Goal: Task Accomplishment & Management: Use online tool/utility

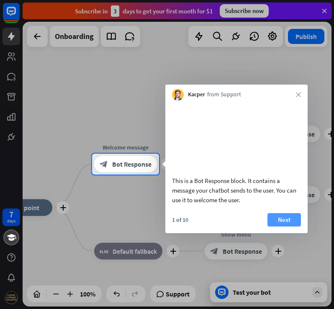
click at [287, 226] on button "Next" at bounding box center [283, 219] width 33 height 13
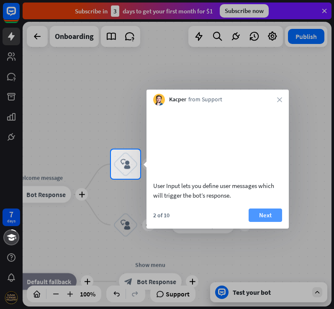
click at [267, 222] on button "Next" at bounding box center [265, 214] width 33 height 13
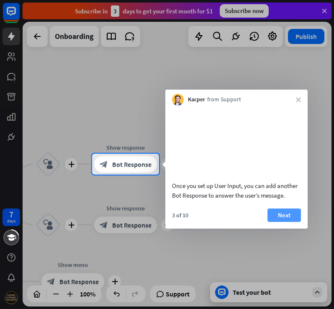
click at [275, 222] on button "Next" at bounding box center [283, 214] width 33 height 13
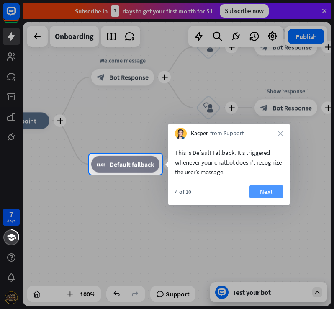
click at [271, 192] on button "Next" at bounding box center [265, 191] width 33 height 13
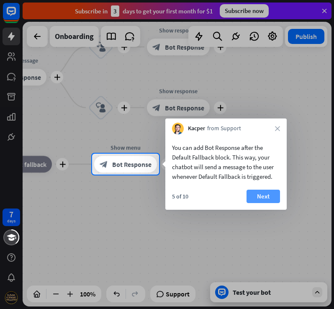
click at [254, 193] on button "Next" at bounding box center [262, 196] width 33 height 13
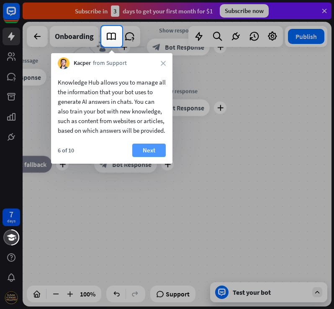
click at [154, 157] on button "Next" at bounding box center [148, 150] width 33 height 13
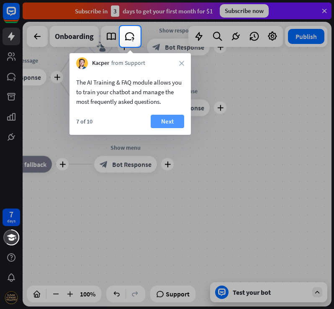
click at [173, 118] on button "Next" at bounding box center [167, 121] width 33 height 13
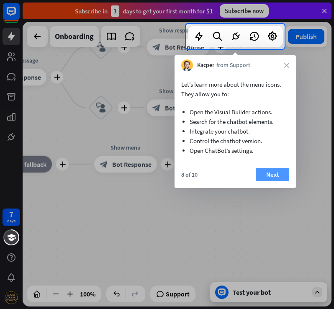
click at [277, 174] on button "Next" at bounding box center [272, 174] width 33 height 13
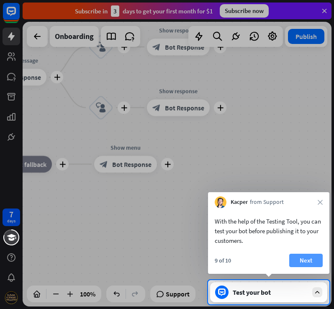
click at [302, 255] on button "Next" at bounding box center [305, 260] width 33 height 13
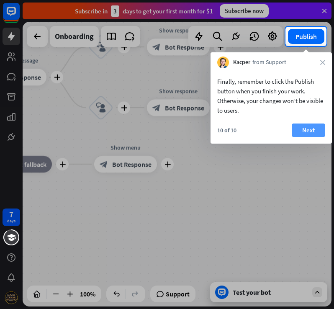
click at [310, 133] on button "Next" at bounding box center [308, 129] width 33 height 13
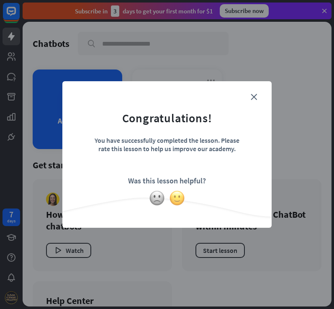
click at [179, 199] on img at bounding box center [177, 198] width 16 height 16
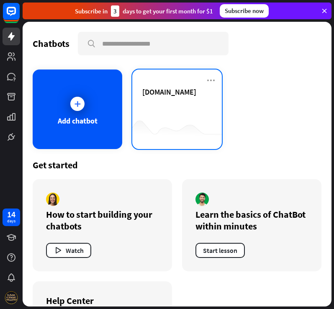
click at [166, 108] on div "[DOMAIN_NAME]" at bounding box center [176, 101] width 69 height 29
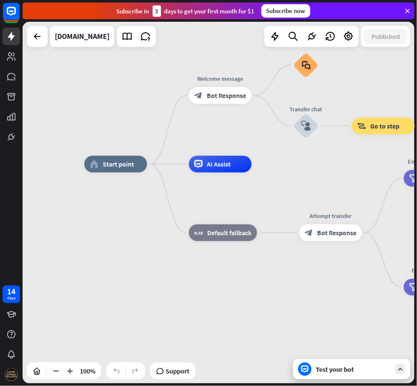
drag, startPoint x: 259, startPoint y: 9, endPoint x: 101, endPoint y: 245, distance: 283.3
click at [101, 245] on div "home_2 Start point Welcome message block_bot_response Bot Response Small talk b…" at bounding box center [281, 345] width 392 height 362
click at [265, 99] on div "plus" at bounding box center [263, 95] width 13 height 13
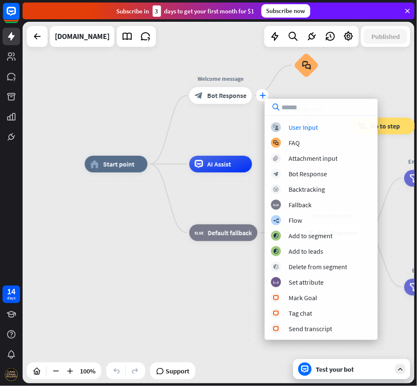
click at [265, 99] on input "text" at bounding box center [321, 107] width 113 height 17
click at [311, 74] on div "block_faq" at bounding box center [306, 65] width 25 height 25
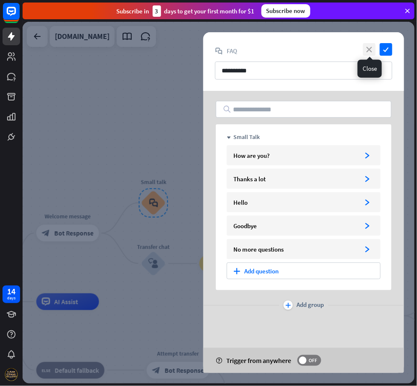
click at [334, 51] on icon "close" at bounding box center [369, 49] width 13 height 13
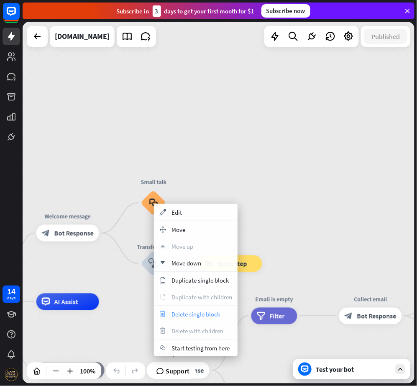
click at [175, 308] on span "Delete single block" at bounding box center [196, 314] width 49 height 8
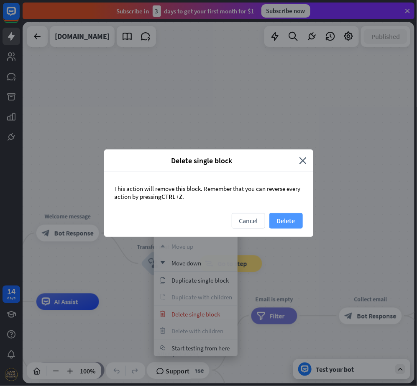
click at [277, 220] on button "Delete" at bounding box center [286, 220] width 33 height 15
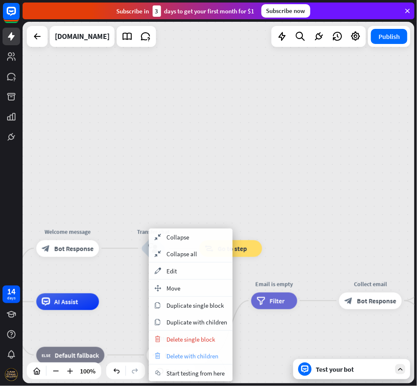
click at [194, 308] on span "Delete with children" at bounding box center [193, 356] width 52 height 8
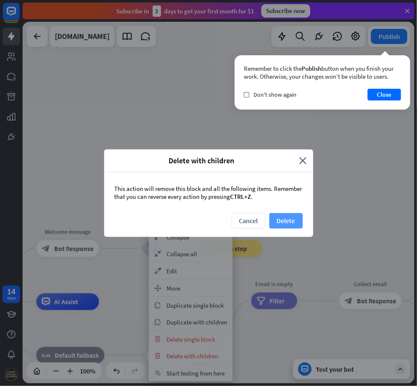
click at [287, 220] on button "Delete" at bounding box center [286, 220] width 33 height 15
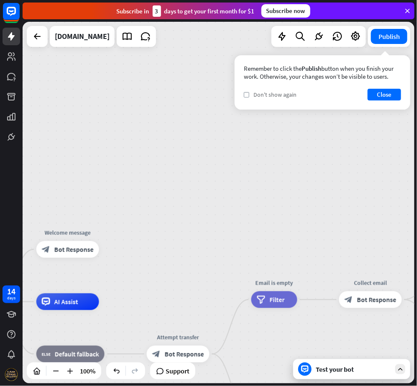
click at [272, 96] on span "Don't show again" at bounding box center [275, 95] width 43 height 8
click at [334, 95] on button "Close" at bounding box center [384, 95] width 33 height 12
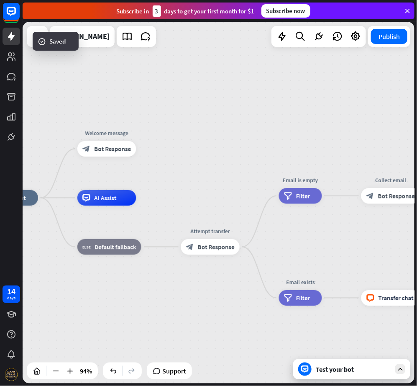
drag, startPoint x: 160, startPoint y: 272, endPoint x: 191, endPoint y: 185, distance: 92.1
click at [193, 166] on div "home_2 Start point Welcome message block_bot_response Bot Response AI Assist bl…" at bounding box center [219, 203] width 392 height 362
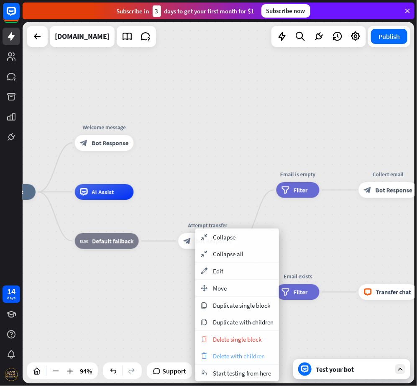
click at [224, 308] on span "Delete with children" at bounding box center [239, 356] width 52 height 8
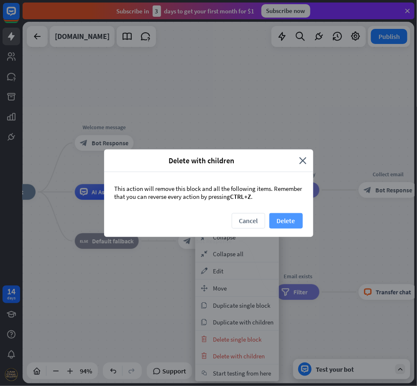
click at [279, 222] on button "Delete" at bounding box center [286, 220] width 33 height 15
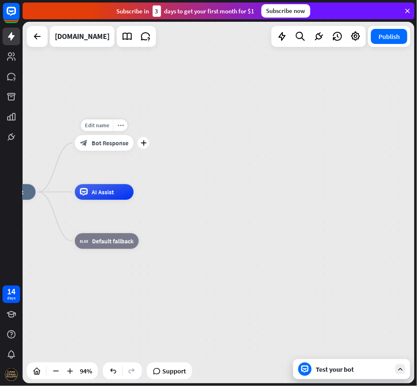
click at [95, 144] on span "Bot Response" at bounding box center [110, 143] width 37 height 8
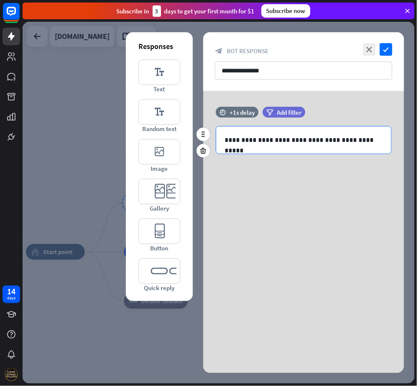
drag, startPoint x: 285, startPoint y: 140, endPoint x: 292, endPoint y: 139, distance: 7.2
click at [285, 140] on p "**********" at bounding box center [304, 140] width 158 height 10
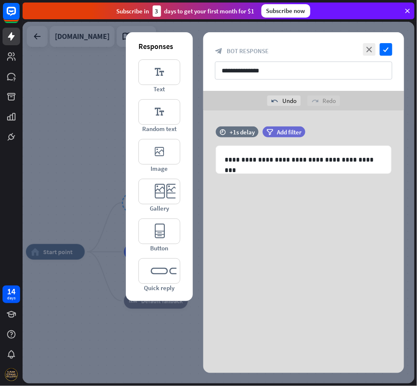
click at [334, 124] on div "**********" at bounding box center [303, 173] width 201 height 126
click at [334, 49] on icon "check" at bounding box center [386, 49] width 13 height 13
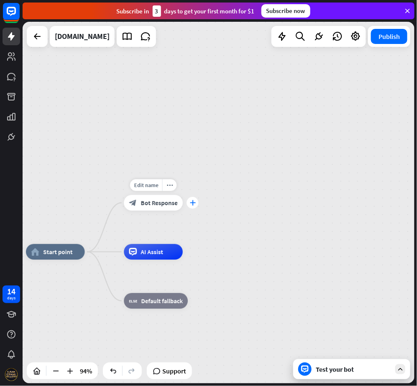
drag, startPoint x: 197, startPoint y: 202, endPoint x: 193, endPoint y: 206, distance: 5.6
click at [193, 206] on div "plus" at bounding box center [193, 203] width 12 height 12
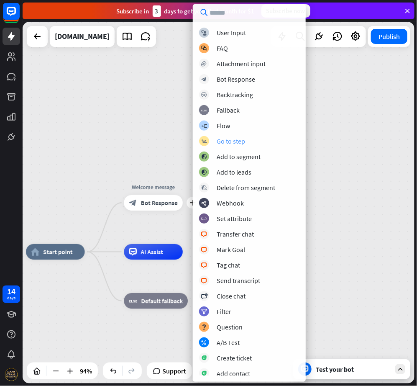
click at [249, 141] on div "block_goto Go to step" at bounding box center [249, 141] width 100 height 10
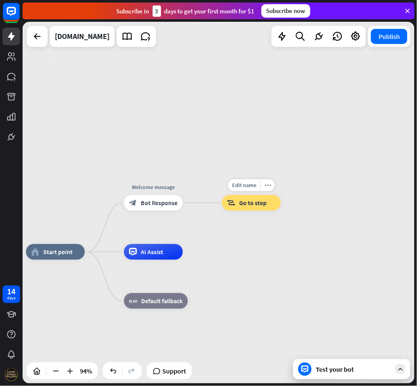
click at [241, 211] on div "block_goto Go to step" at bounding box center [251, 203] width 59 height 16
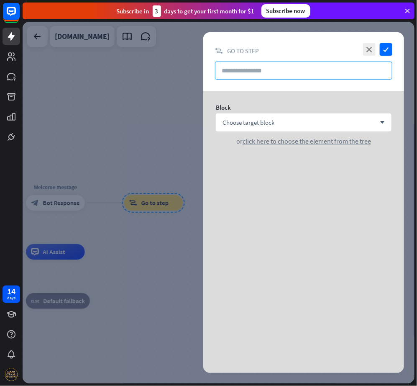
click at [281, 67] on input "text" at bounding box center [303, 71] width 177 height 18
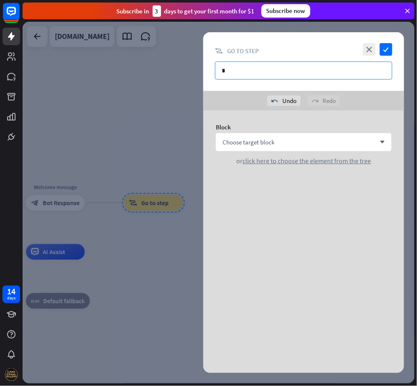
click at [296, 68] on input "*" at bounding box center [303, 71] width 177 height 18
type input "*"
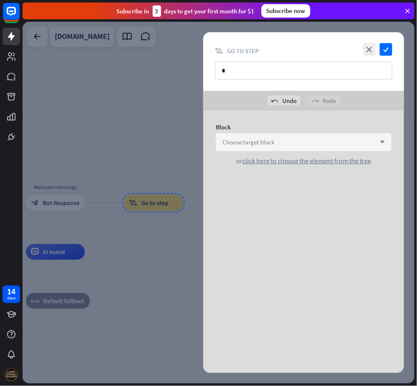
click at [306, 139] on div "Choose target block arrow_down" at bounding box center [304, 142] width 176 height 18
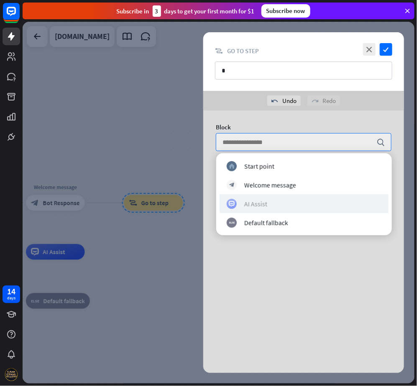
click at [290, 199] on div "AI Assist" at bounding box center [304, 203] width 155 height 10
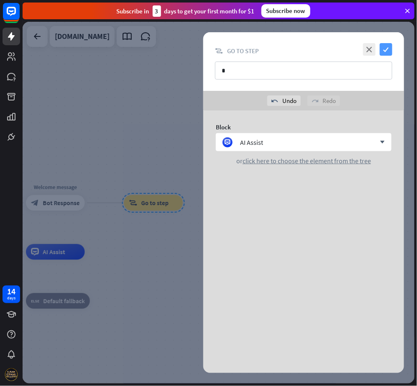
click at [334, 50] on icon "check" at bounding box center [386, 49] width 13 height 13
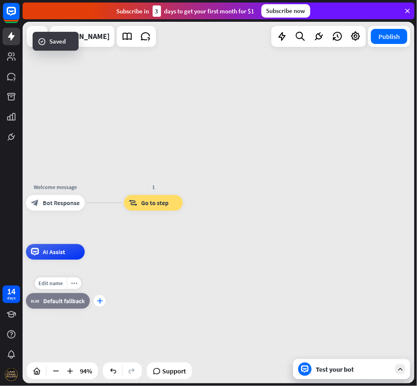
click at [105, 300] on div "plus" at bounding box center [100, 301] width 12 height 12
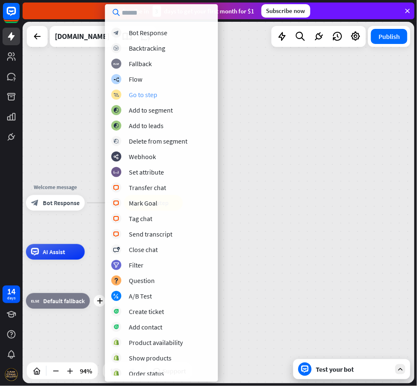
click at [151, 95] on div "Go to step" at bounding box center [143, 94] width 28 height 8
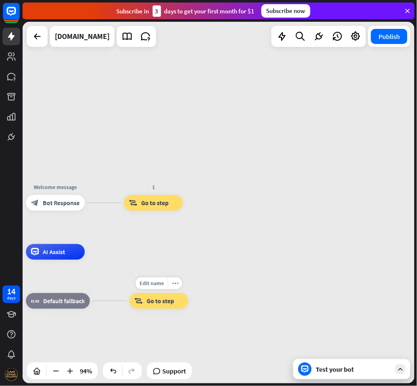
click at [154, 306] on div "block_goto Go to step" at bounding box center [158, 301] width 59 height 16
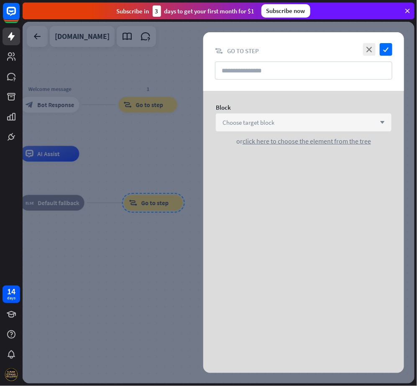
click at [308, 118] on div "Choose target block arrow_down" at bounding box center [304, 122] width 176 height 18
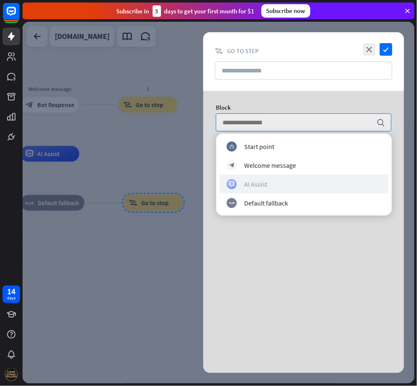
click at [277, 188] on div "AI Assist" at bounding box center [304, 184] width 155 height 10
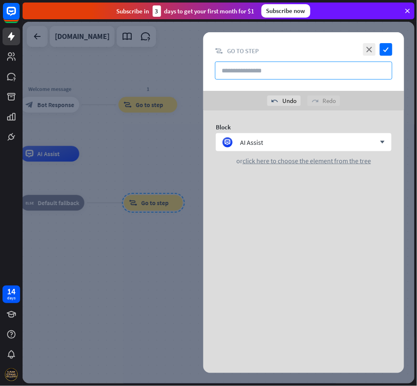
click at [285, 64] on input "text" at bounding box center [303, 71] width 177 height 18
type input "*"
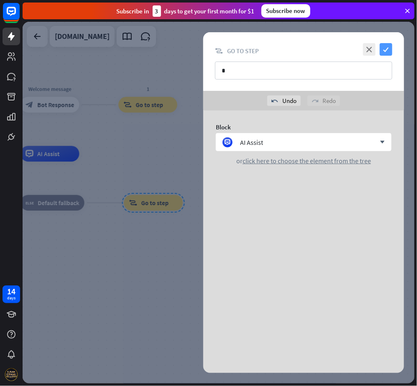
click at [334, 51] on icon "check" at bounding box center [386, 49] width 13 height 13
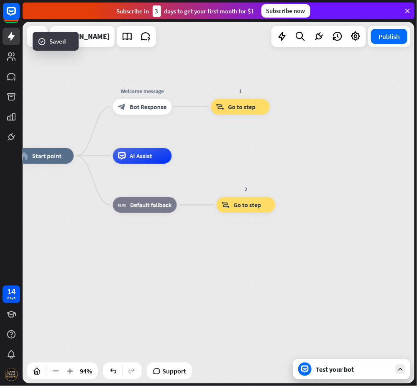
drag, startPoint x: 202, startPoint y: 162, endPoint x: 274, endPoint y: 134, distance: 77.5
click at [237, 170] on div "home_2 Start point Welcome message block_bot_response Bot Response 1 block_goto…" at bounding box center [198, 325] width 367 height 339
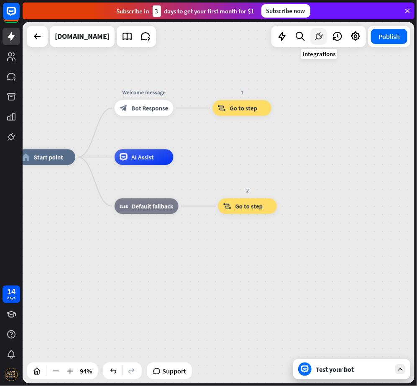
click at [317, 36] on icon at bounding box center [318, 36] width 11 height 11
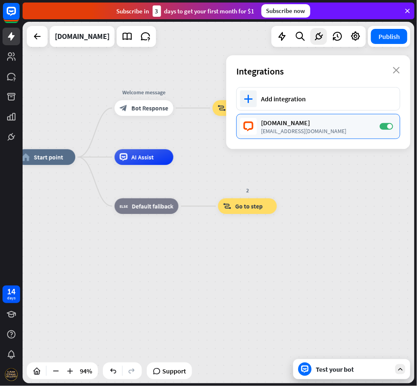
click at [318, 121] on div "[DOMAIN_NAME]" at bounding box center [316, 122] width 110 height 8
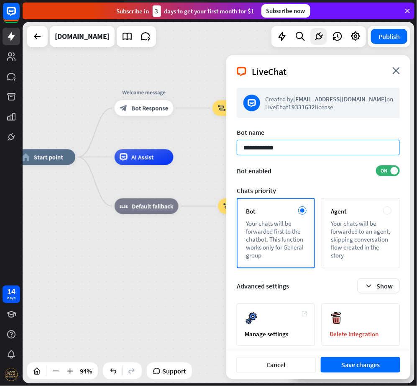
click at [306, 143] on input "**********" at bounding box center [318, 147] width 163 height 15
paste input "*"
type input "**********"
click at [334, 173] on div "Bot enabled ON" at bounding box center [318, 170] width 163 height 11
click at [334, 234] on div "Your chats will be forwarded to an agent, skipping conversation flow created in…" at bounding box center [361, 239] width 60 height 40
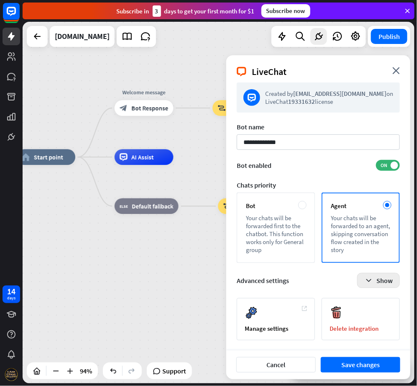
click at [334, 277] on button "Show" at bounding box center [378, 280] width 43 height 15
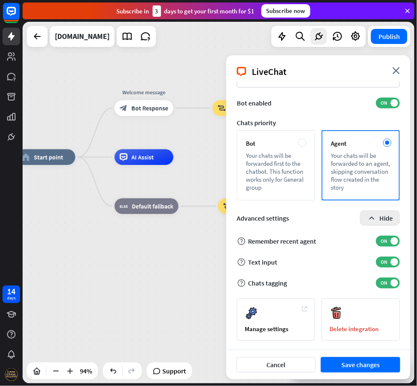
scroll to position [68, 0]
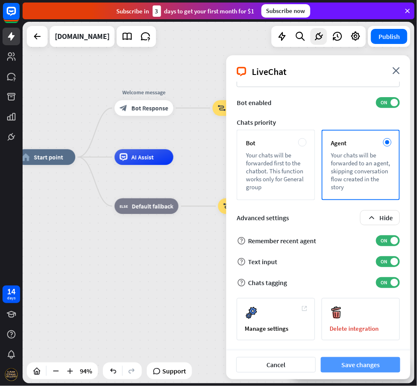
click at [334, 308] on button "Save changes" at bounding box center [361, 364] width 80 height 15
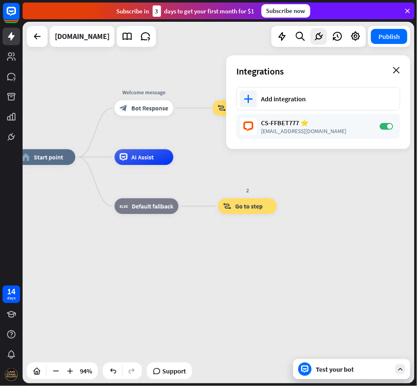
click at [334, 71] on icon "close" at bounding box center [396, 70] width 7 height 7
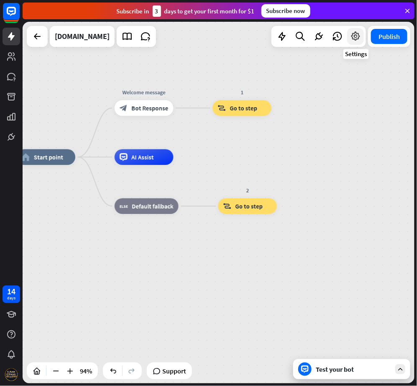
click at [334, 37] on icon at bounding box center [355, 36] width 11 height 11
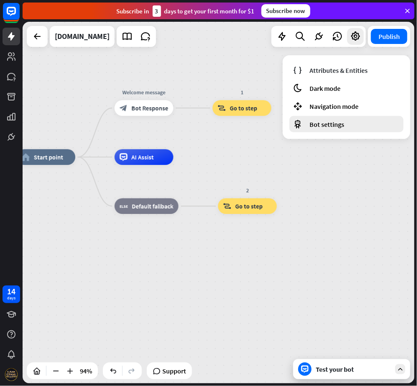
click at [334, 125] on span "Bot settings" at bounding box center [327, 124] width 35 height 8
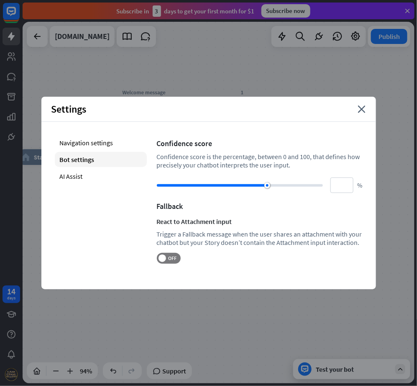
drag, startPoint x: 292, startPoint y: 187, endPoint x: 378, endPoint y: 187, distance: 86.2
click at [334, 187] on div "home_2 Start point Welcome message block_bot_response Bot Response 1 block_goto…" at bounding box center [219, 203] width 392 height 362
drag, startPoint x: 300, startPoint y: 185, endPoint x: 338, endPoint y: 183, distance: 38.1
click at [334, 183] on div "** %" at bounding box center [260, 184] width 206 height 15
click at [316, 185] on div at bounding box center [240, 185] width 166 height 3
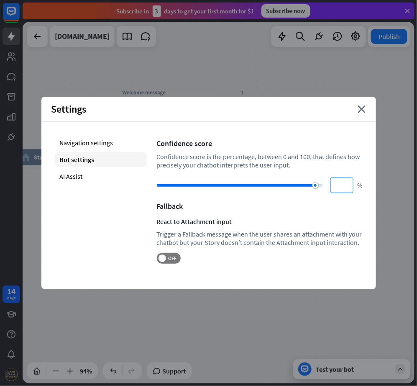
type input "***"
drag, startPoint x: 314, startPoint y: 184, endPoint x: 342, endPoint y: 185, distance: 28.5
click at [334, 185] on div "*** %" at bounding box center [260, 184] width 206 height 15
click at [87, 149] on div "Navigation settings" at bounding box center [101, 142] width 92 height 15
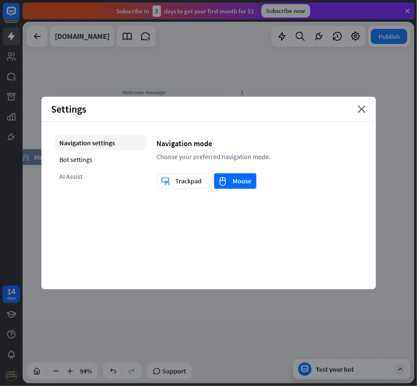
click at [86, 171] on div "AI Assist" at bounding box center [101, 176] width 92 height 15
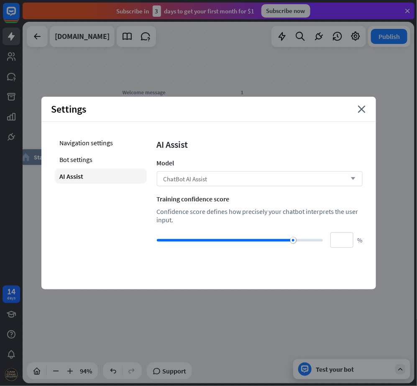
click at [185, 182] on span "ChatBot AI Assist" at bounding box center [186, 179] width 44 height 8
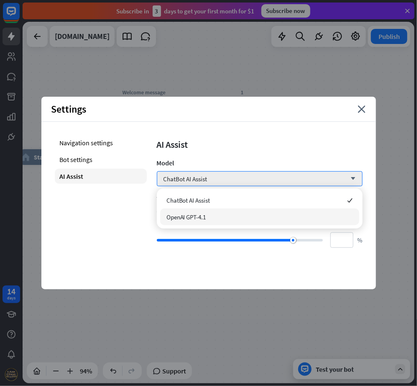
click at [196, 211] on div "OpenAI GPT-4.1" at bounding box center [259, 216] width 199 height 17
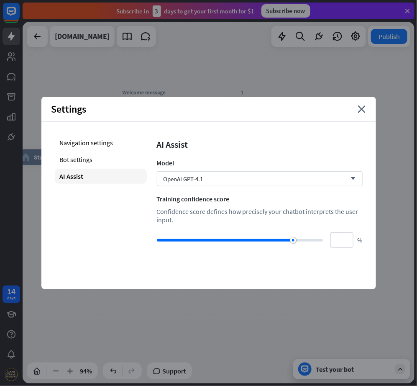
type input "***"
drag, startPoint x: 293, startPoint y: 241, endPoint x: 319, endPoint y: 267, distance: 36.7
click at [334, 246] on div "*** %" at bounding box center [260, 239] width 206 height 15
click at [317, 267] on div "Settings close Navigation settings Bot settings AI Assist AI Assist Model OpenA…" at bounding box center [208, 193] width 335 height 193
click at [334, 116] on div "Settings close" at bounding box center [208, 109] width 335 height 25
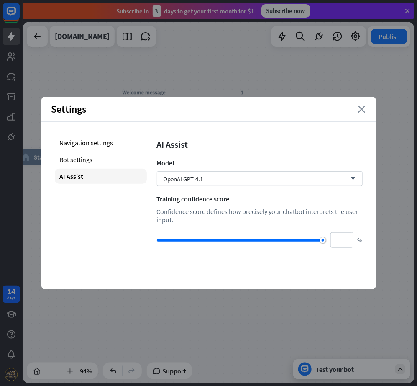
click at [334, 110] on icon "close" at bounding box center [362, 109] width 8 height 8
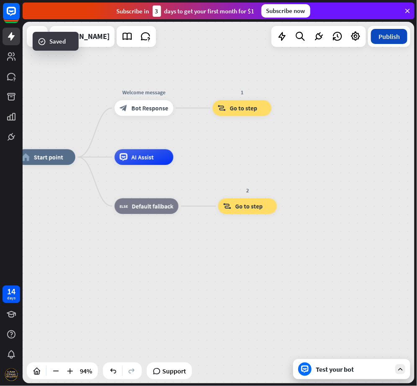
click at [334, 36] on button "Publish" at bounding box center [389, 36] width 36 height 15
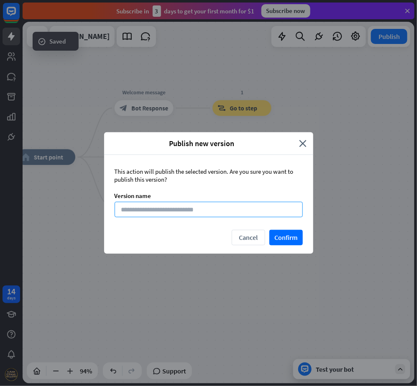
click at [262, 209] on input at bounding box center [209, 209] width 188 height 15
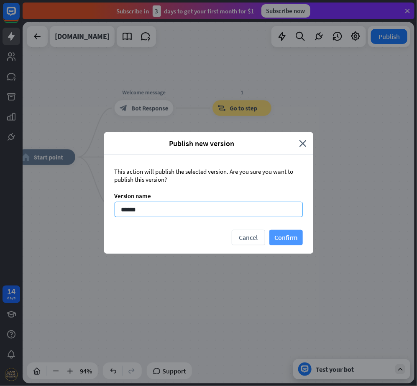
type input "******"
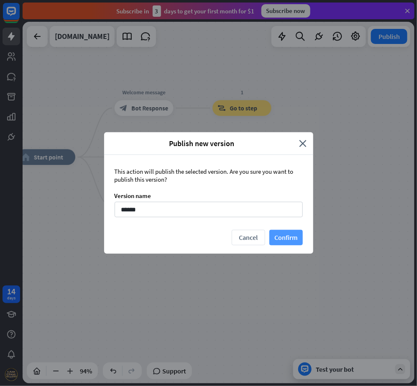
click at [291, 233] on button "Confirm" at bounding box center [286, 237] width 33 height 15
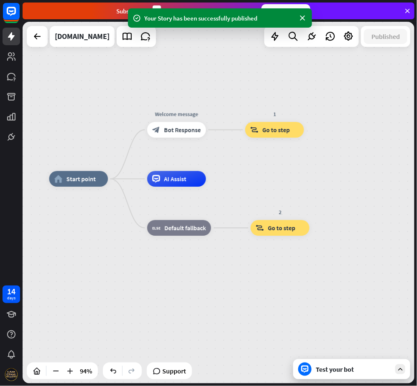
drag, startPoint x: 337, startPoint y: 179, endPoint x: 354, endPoint y: 191, distance: 21.0
click at [334, 191] on div "home_2 Start point Welcome message block_bot_response Bot Response 1 block_goto…" at bounding box center [232, 348] width 367 height 339
click at [36, 33] on icon at bounding box center [37, 36] width 10 height 10
